Goal: Information Seeking & Learning: Learn about a topic

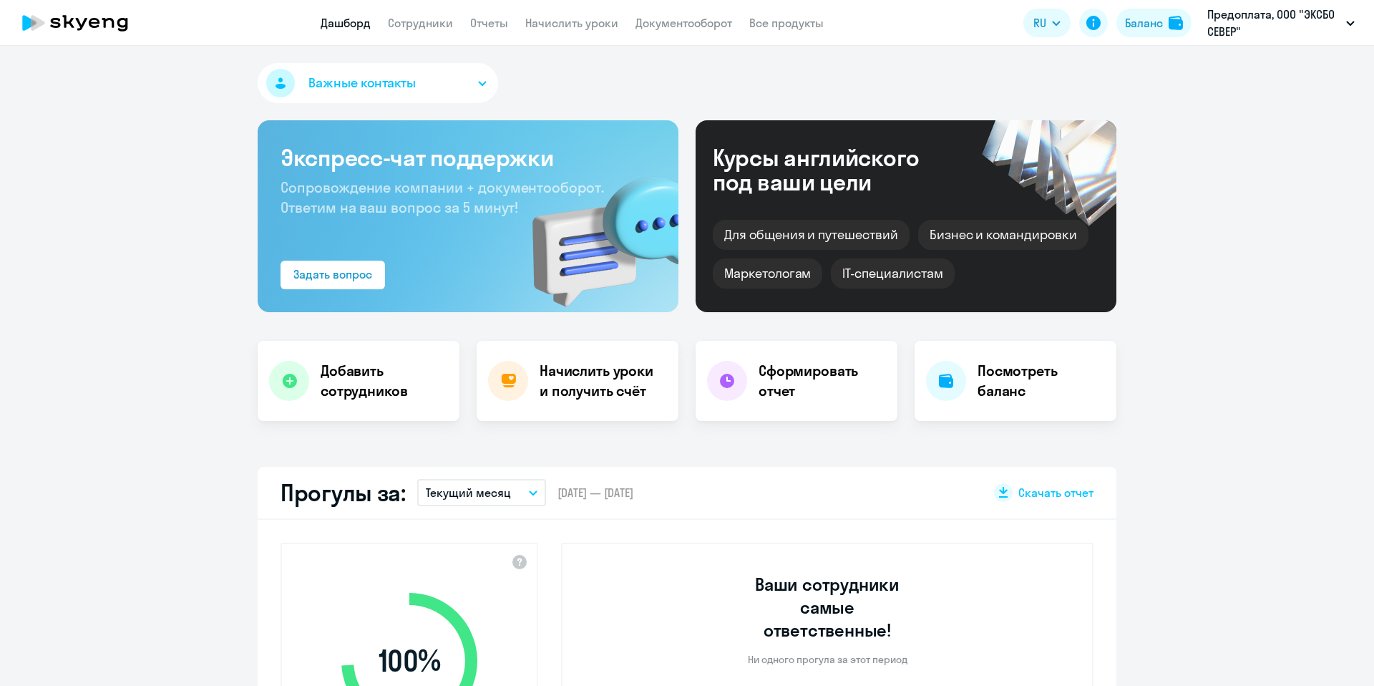
select select "30"
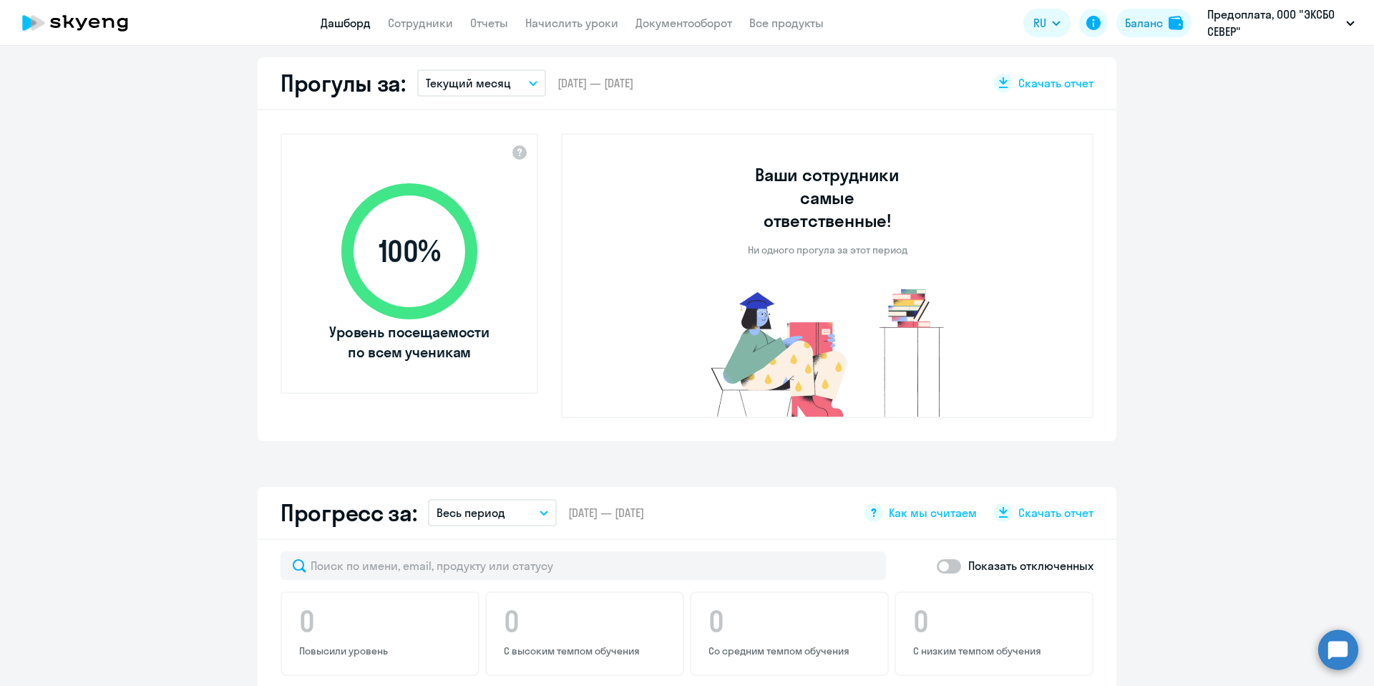
scroll to position [827, 0]
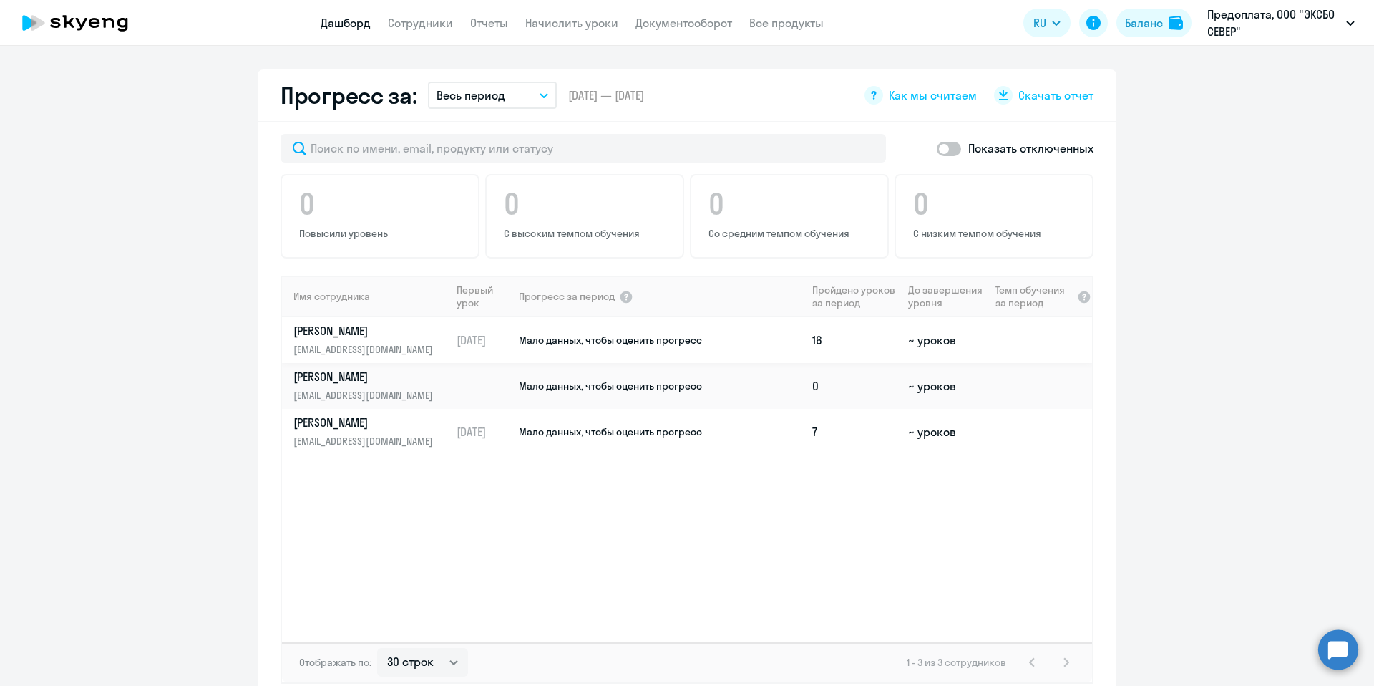
click at [374, 323] on p "[PERSON_NAME]" at bounding box center [366, 331] width 147 height 16
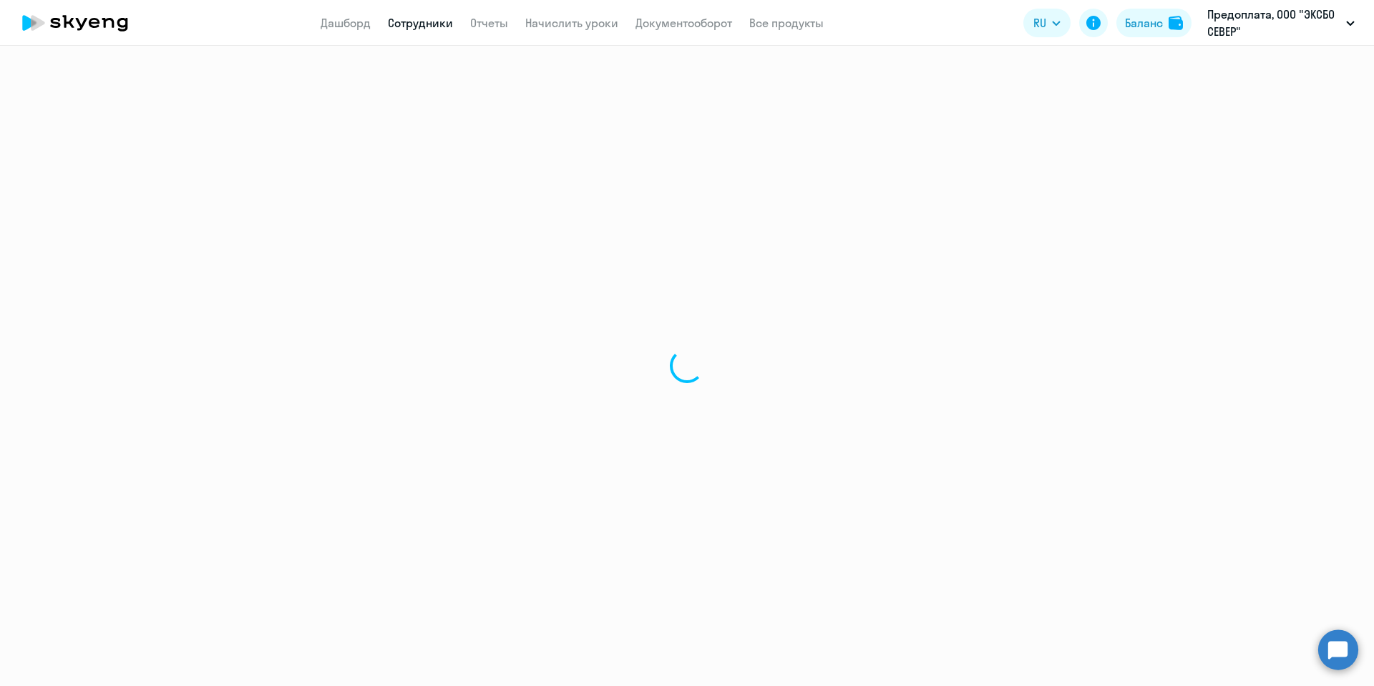
select select "english"
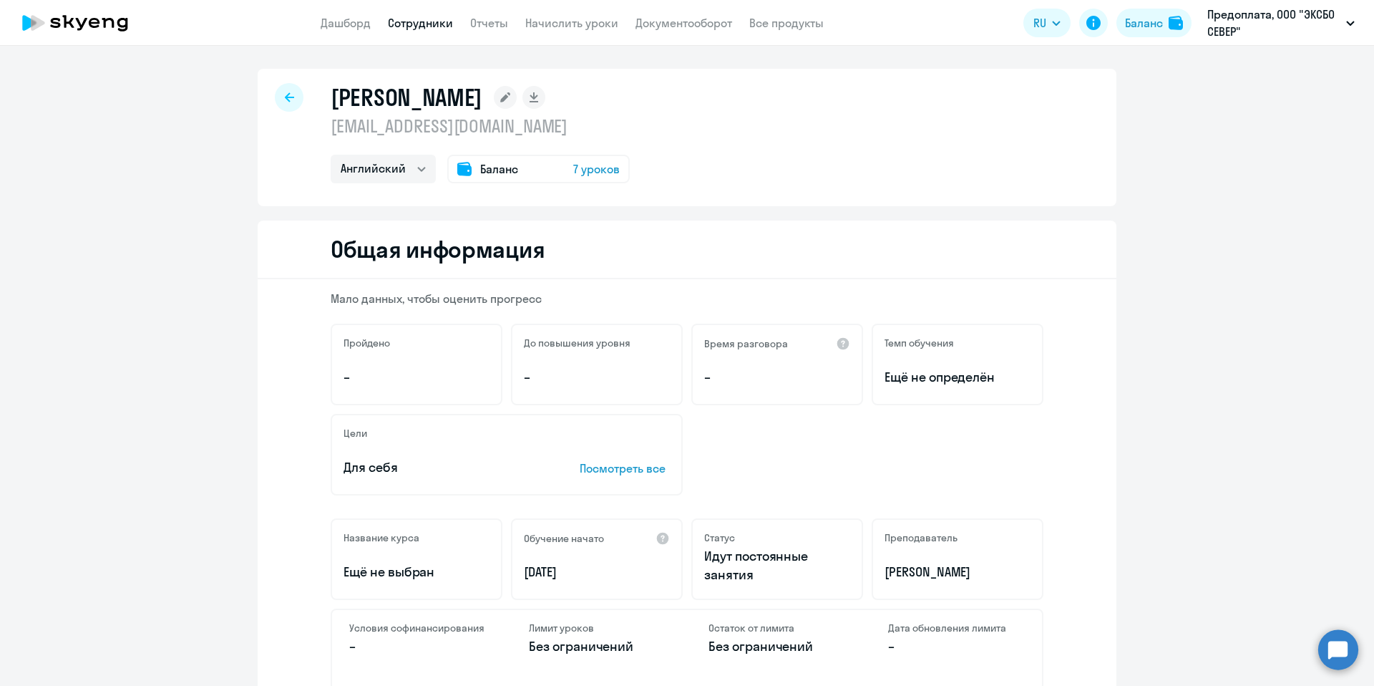
click at [286, 99] on icon at bounding box center [289, 97] width 9 height 10
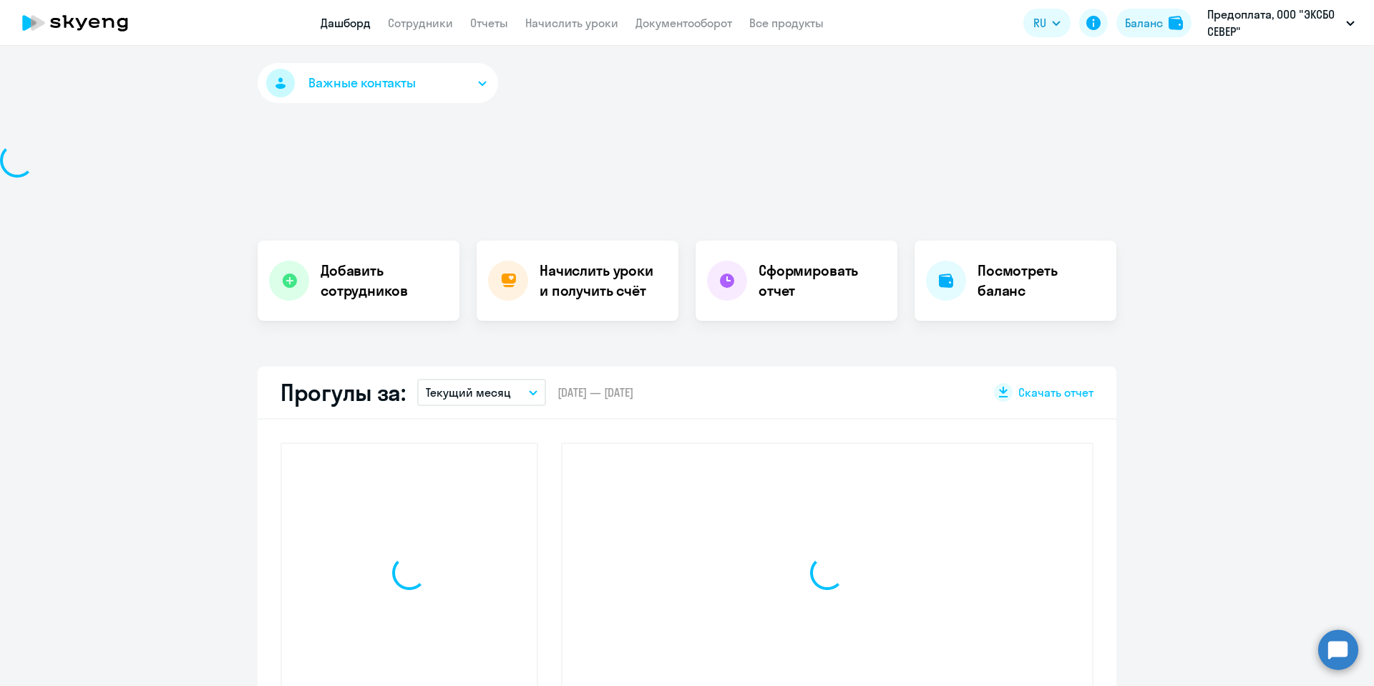
select select "30"
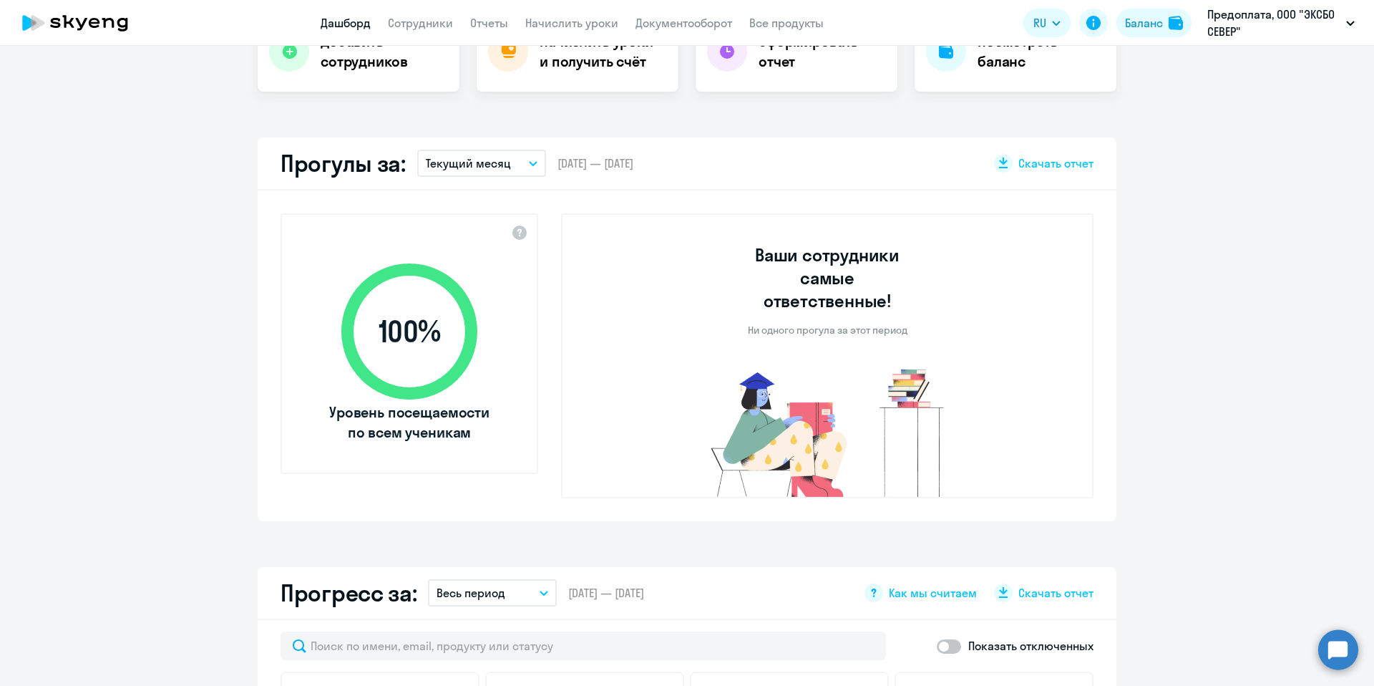
scroll to position [588, 0]
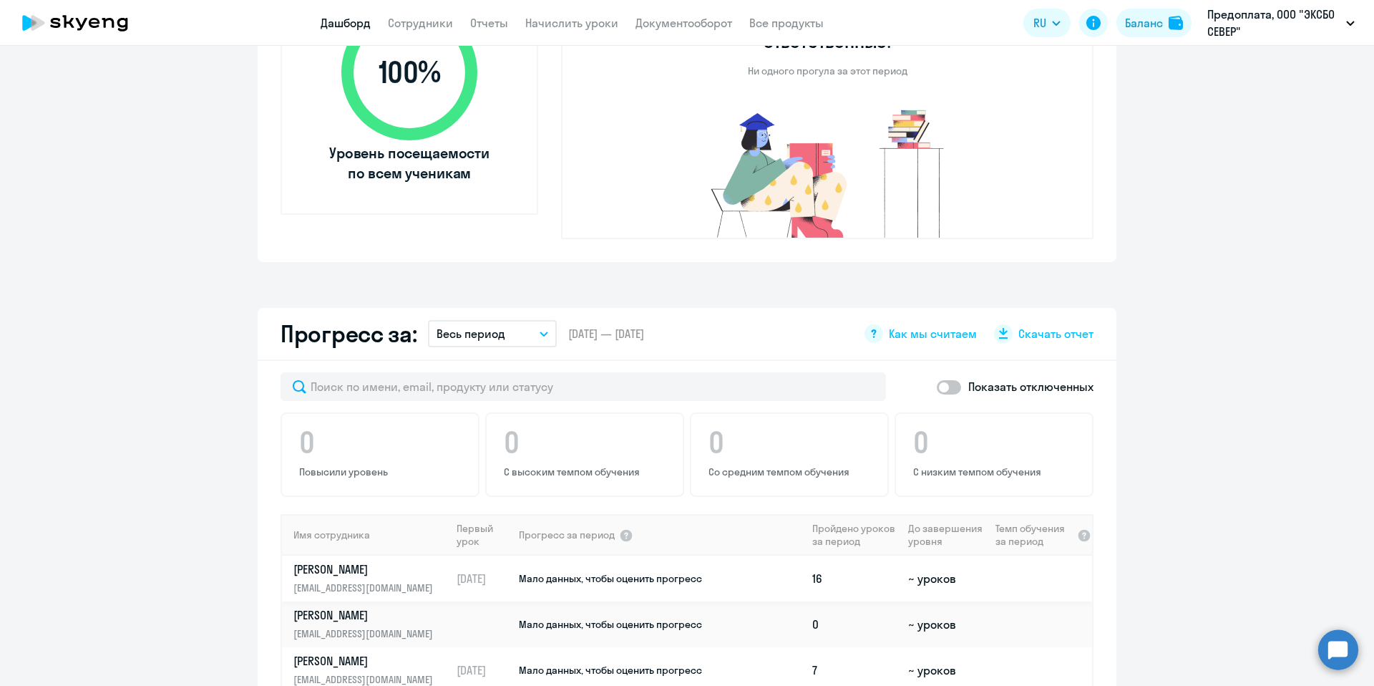
click at [932, 558] on td "~ уроков" at bounding box center [946, 578] width 87 height 46
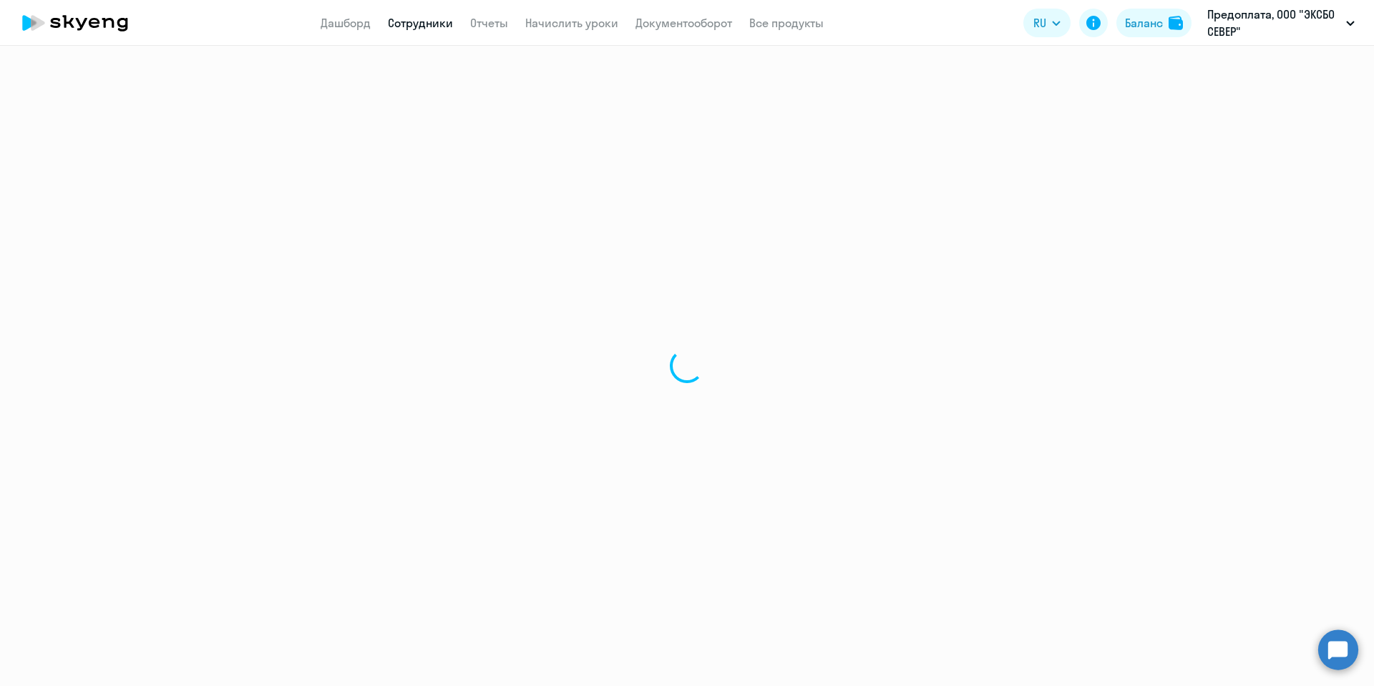
select select "english"
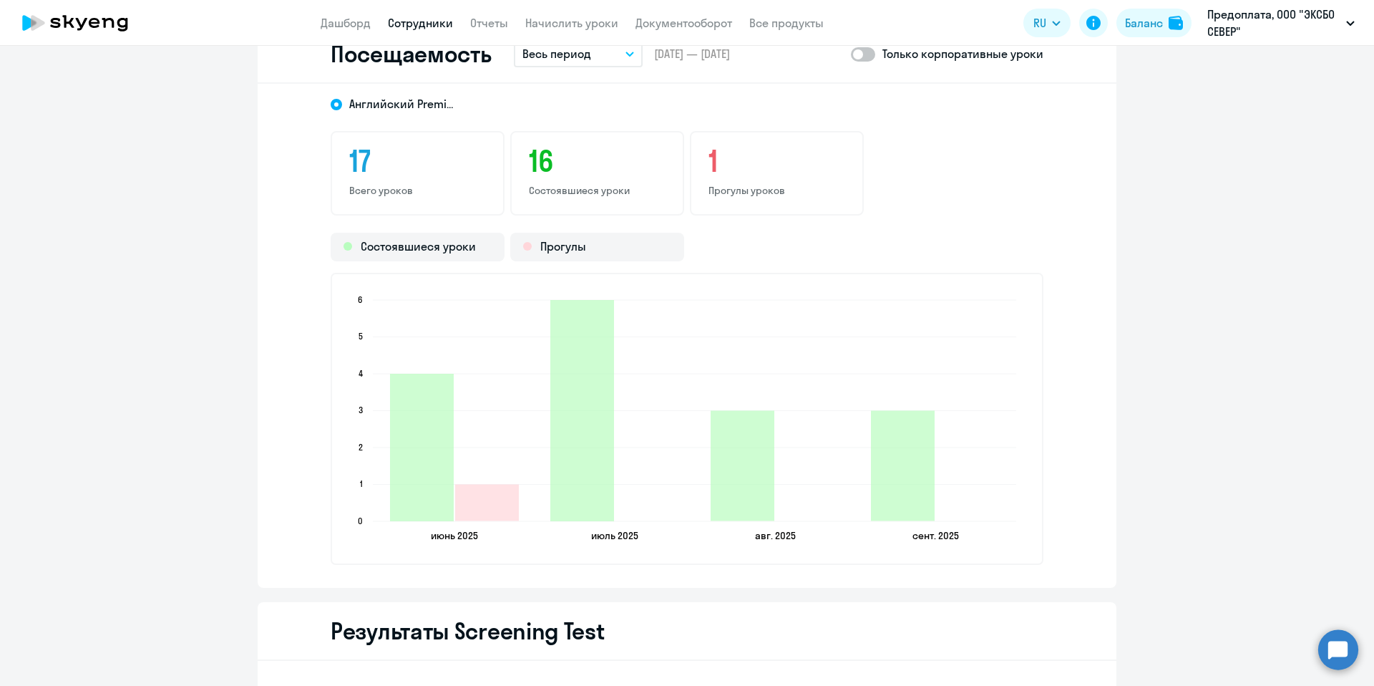
scroll to position [1664, 0]
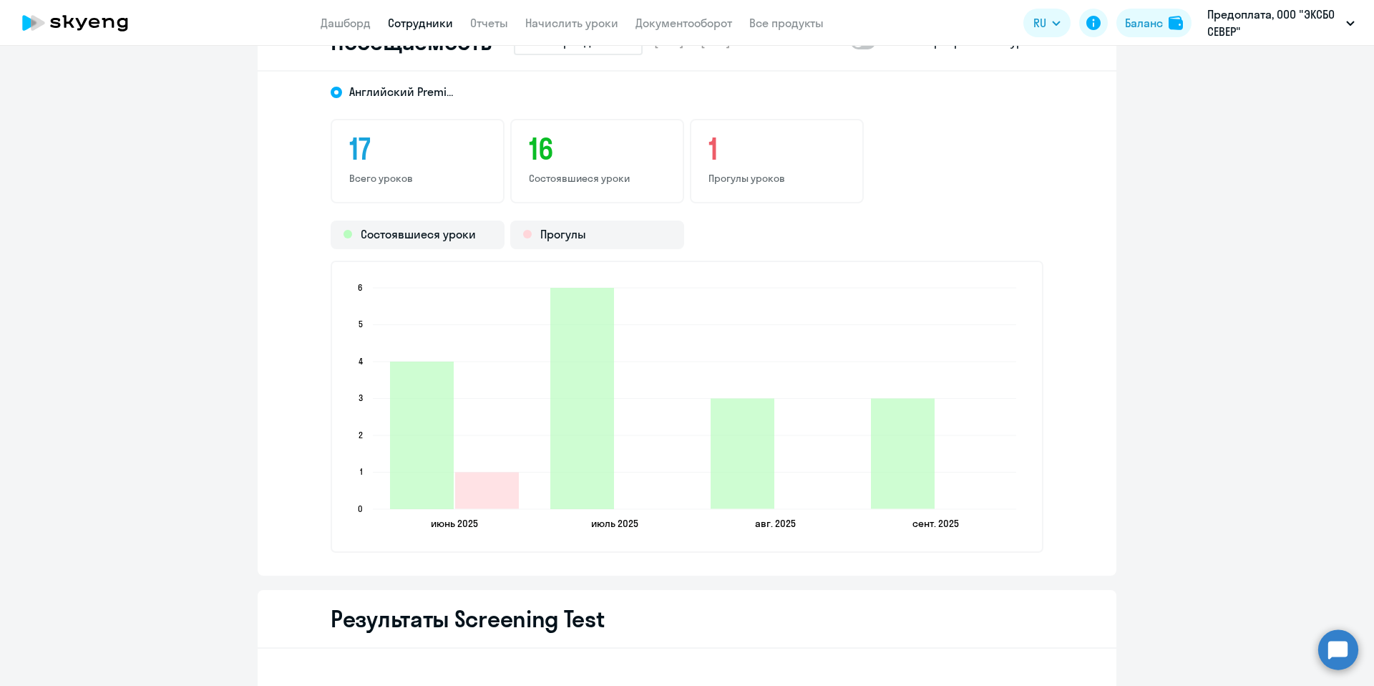
click at [936, 455] on icon "[DATE] [DATE] [DATE] [DATE] [DATE] [DATE] [DATE] [DATE] 0 0 1 1 2 2 3 3 4 4 5 5…" at bounding box center [687, 407] width 680 height 252
click at [912, 460] on icon "2025-09-17T21:00:00.000Z Состоявшиеся уроки 3" at bounding box center [903, 454] width 64 height 110
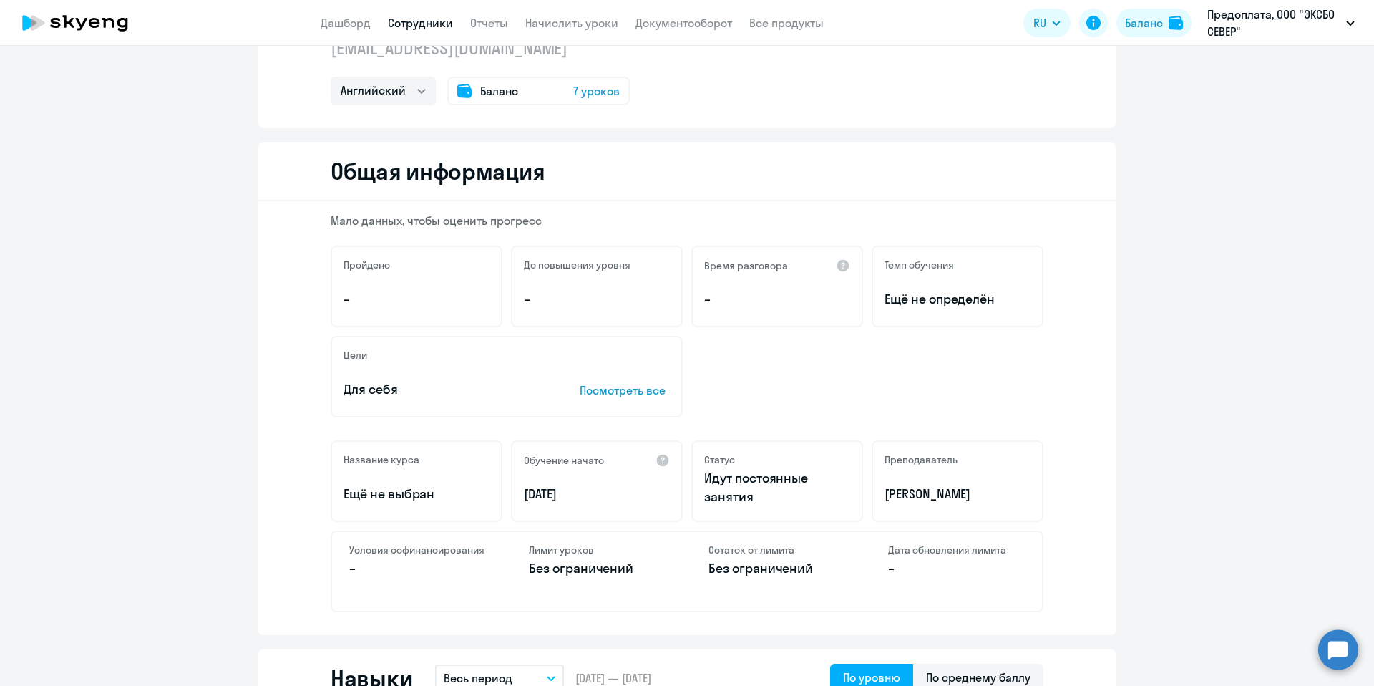
scroll to position [0, 0]
